Goal: Navigation & Orientation: Understand site structure

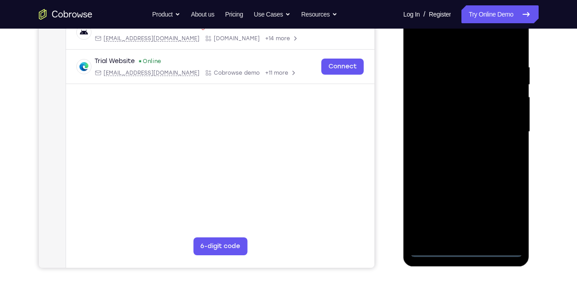
click at [461, 247] on div at bounding box center [466, 132] width 113 height 250
click at [473, 255] on div at bounding box center [466, 132] width 113 height 250
click at [470, 251] on div at bounding box center [466, 132] width 113 height 250
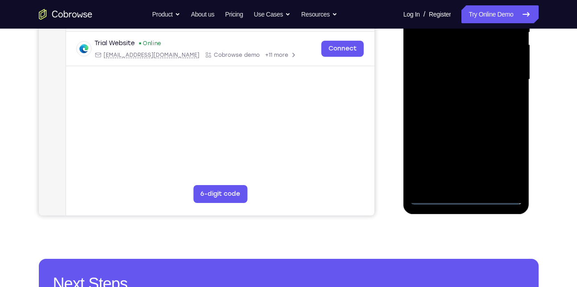
scroll to position [201, 0]
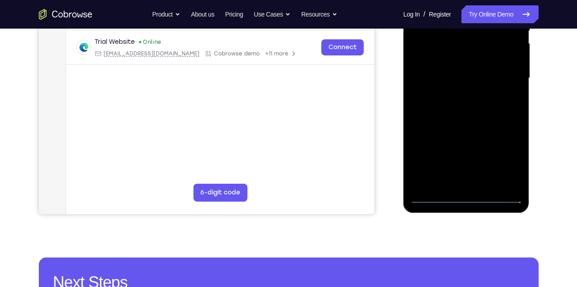
click at [501, 162] on div at bounding box center [466, 78] width 113 height 250
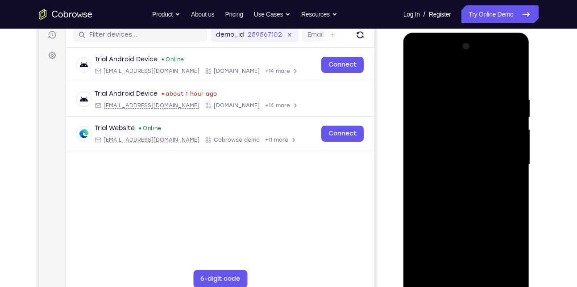
scroll to position [112, 0]
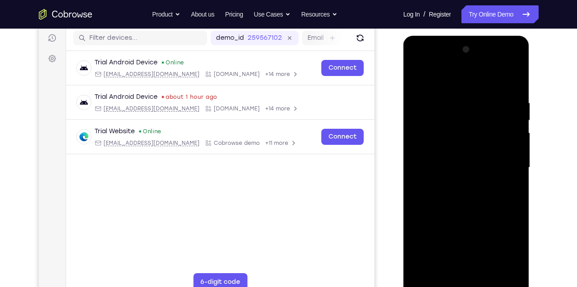
click at [455, 79] on div at bounding box center [466, 167] width 113 height 250
click at [505, 164] on div at bounding box center [466, 167] width 113 height 250
click at [455, 184] on div at bounding box center [466, 167] width 113 height 250
click at [459, 164] on div at bounding box center [466, 167] width 113 height 250
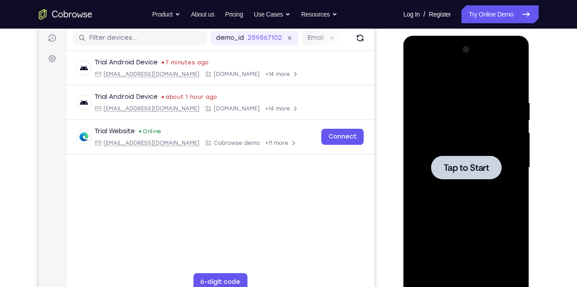
click at [453, 118] on div at bounding box center [466, 167] width 113 height 250
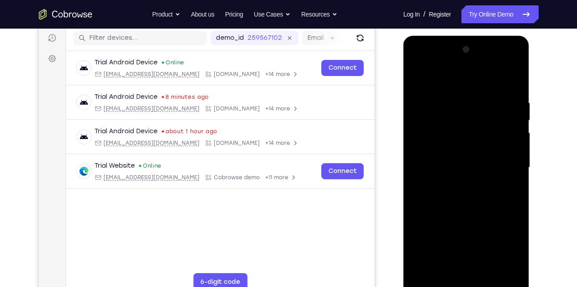
click at [472, 284] on div at bounding box center [466, 167] width 113 height 250
click at [507, 245] on div at bounding box center [466, 167] width 113 height 250
click at [465, 84] on div at bounding box center [466, 167] width 113 height 250
click at [505, 165] on div at bounding box center [466, 167] width 113 height 250
click at [452, 184] on div at bounding box center [466, 167] width 113 height 250
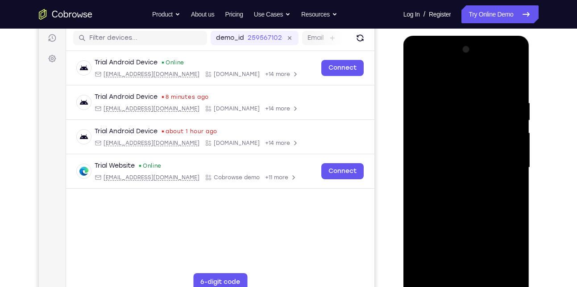
click at [452, 158] on div at bounding box center [466, 167] width 113 height 250
